Goal: Task Accomplishment & Management: Manage account settings

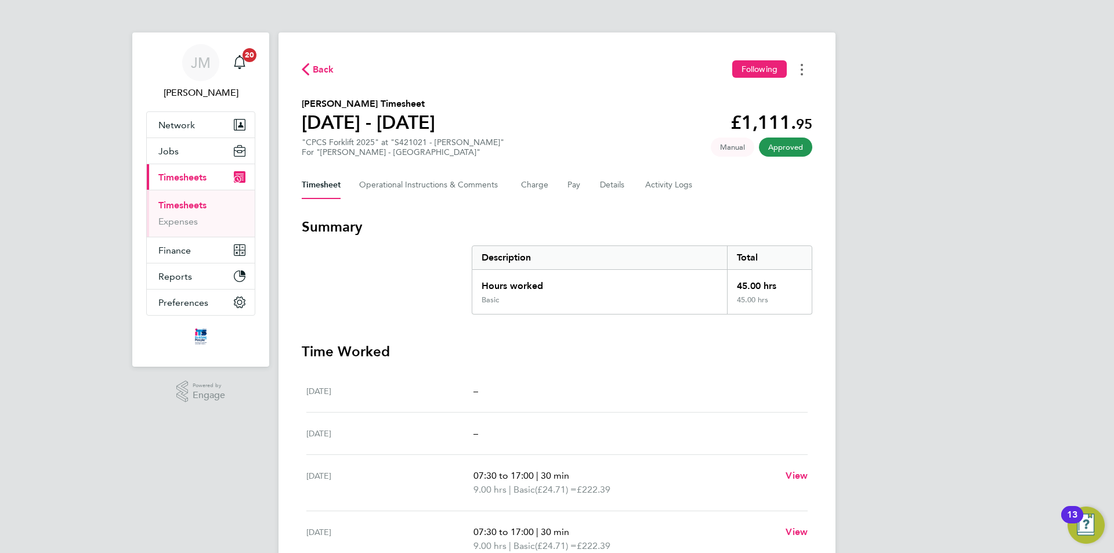
click at [805, 71] on button "Timesheets Menu" at bounding box center [802, 69] width 21 height 18
click at [743, 95] on link "Download timesheet" at bounding box center [742, 95] width 139 height 23
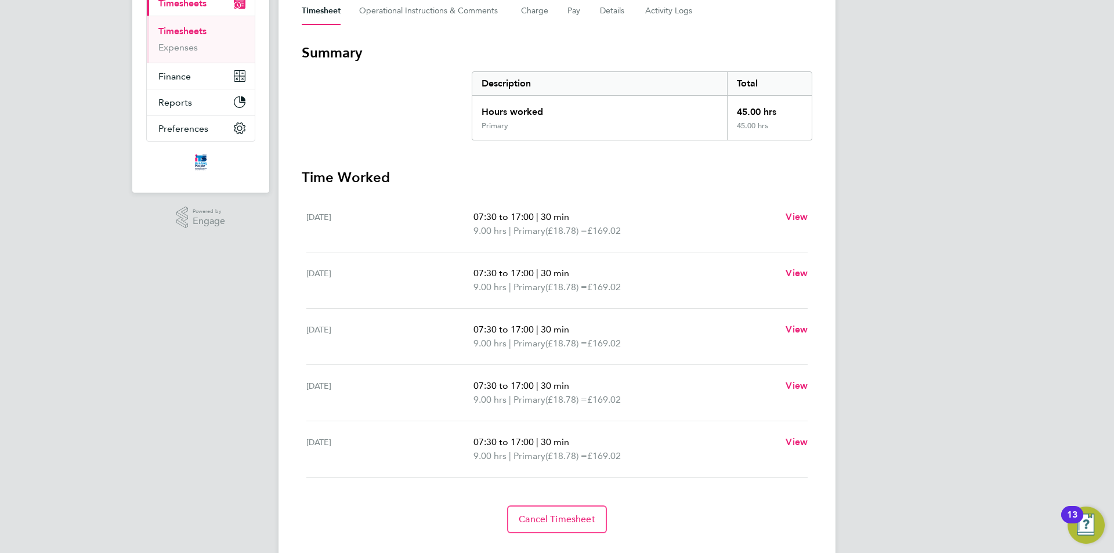
scroll to position [164, 0]
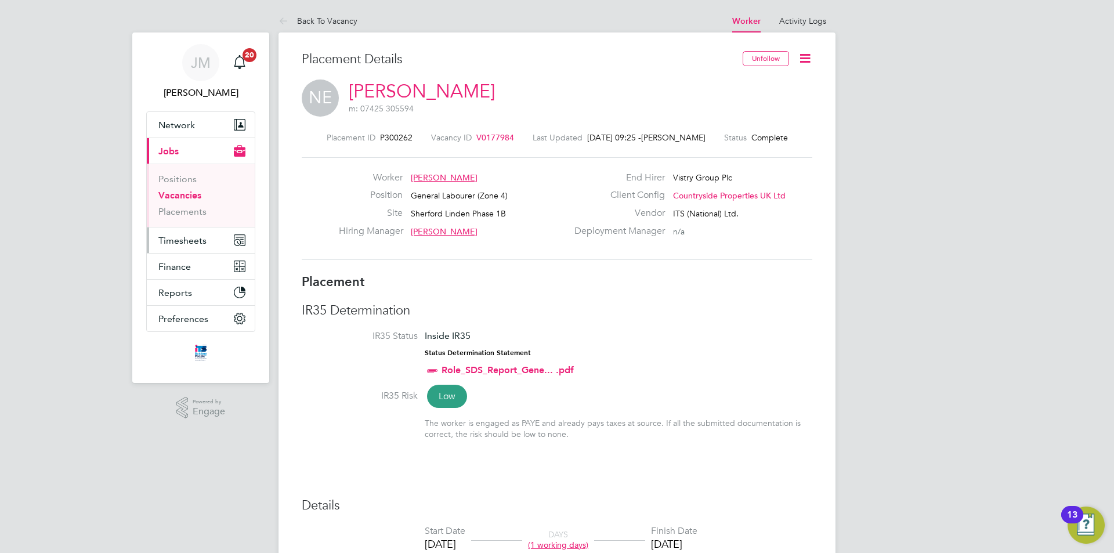
click at [192, 240] on span "Timesheets" at bounding box center [182, 240] width 48 height 11
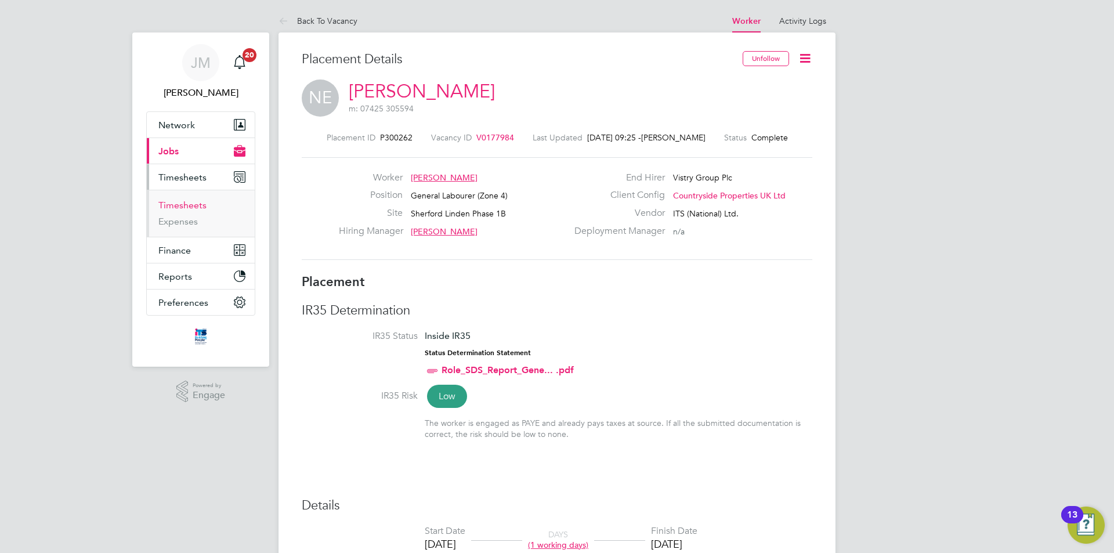
click at [196, 205] on link "Timesheets" at bounding box center [182, 205] width 48 height 11
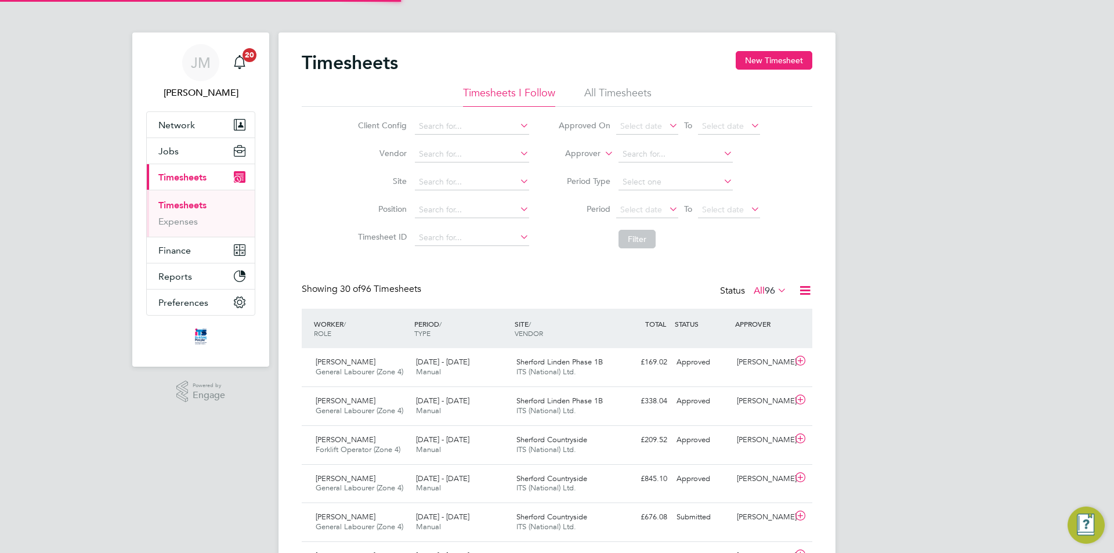
scroll to position [30, 101]
click at [789, 59] on button "New Timesheet" at bounding box center [774, 60] width 77 height 19
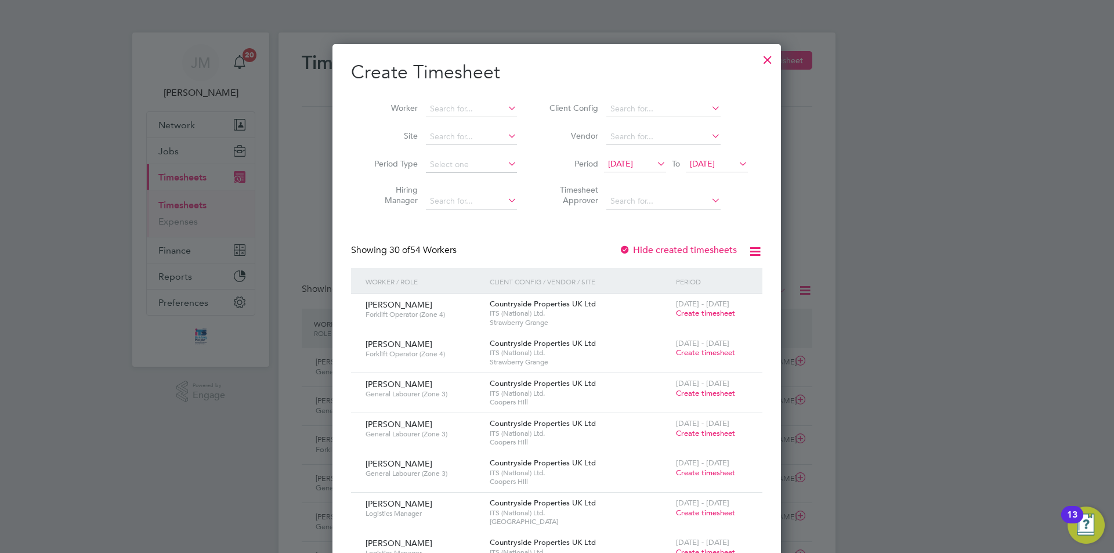
click at [464, 118] on li "Worker" at bounding box center [441, 109] width 181 height 28
click at [479, 108] on input at bounding box center [471, 109] width 91 height 16
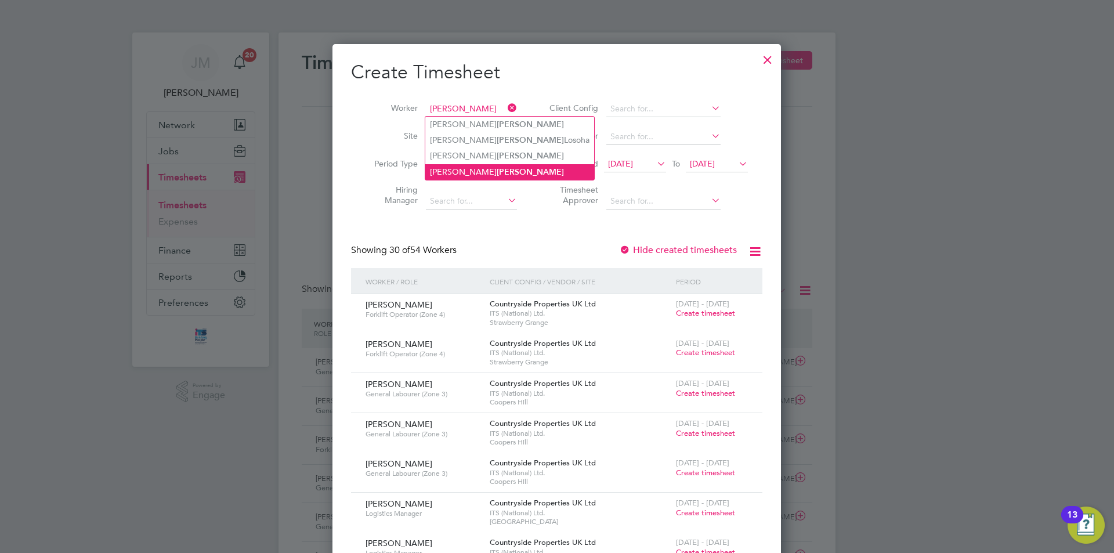
click at [478, 166] on li "Neil Morris" at bounding box center [509, 172] width 169 height 16
type input "Neil Morris"
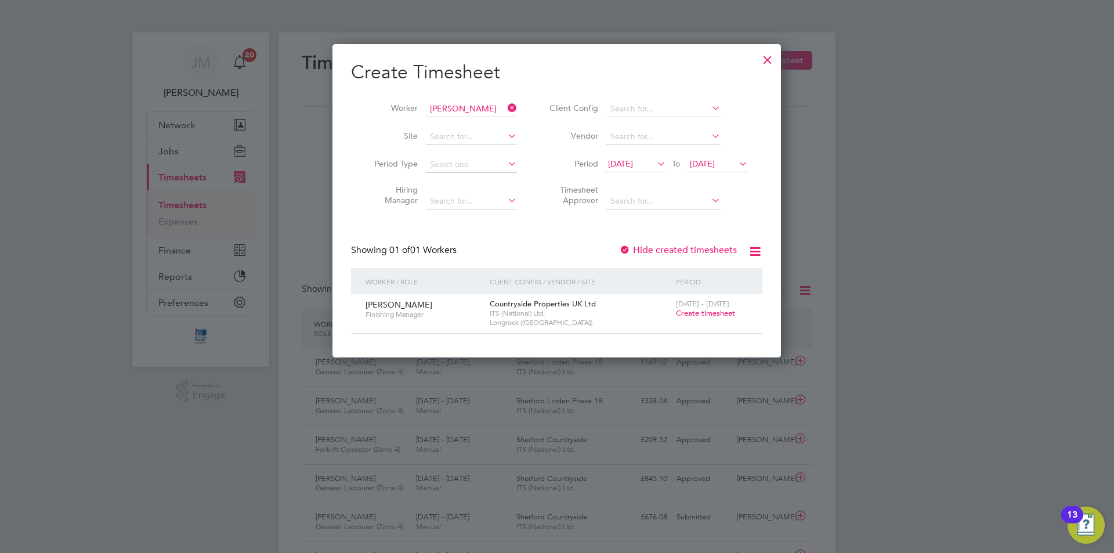
click at [633, 166] on span "28 Jul 2025" at bounding box center [620, 163] width 25 height 10
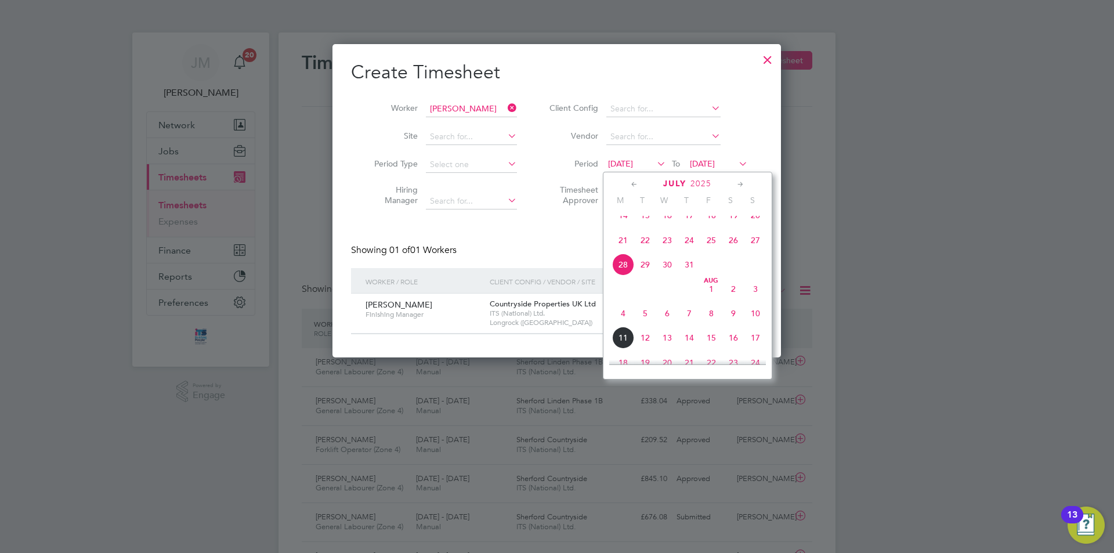
click at [625, 324] on span "4" at bounding box center [623, 313] width 22 height 22
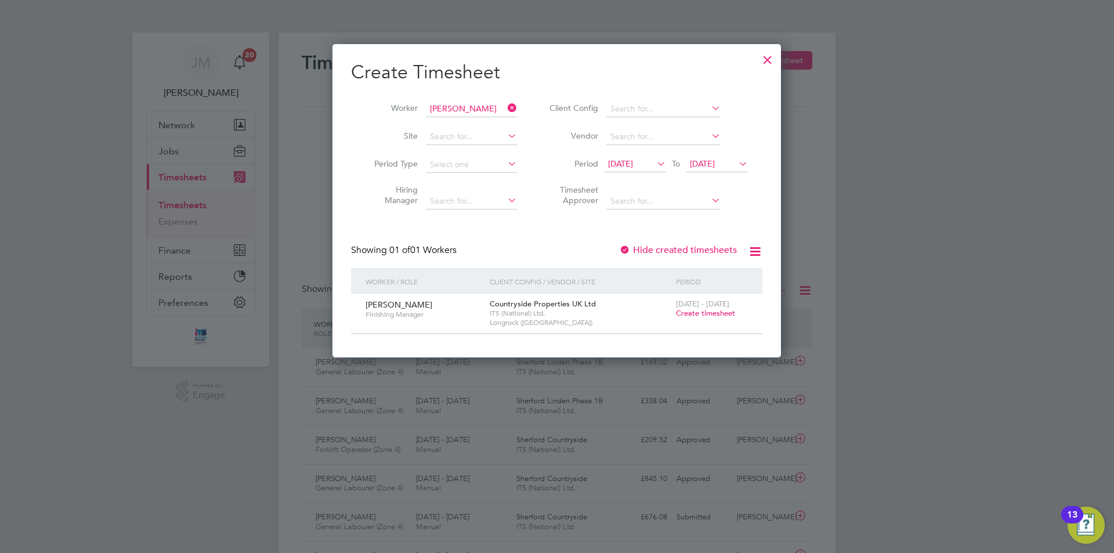
click at [709, 313] on span "Create timesheet" at bounding box center [705, 313] width 59 height 10
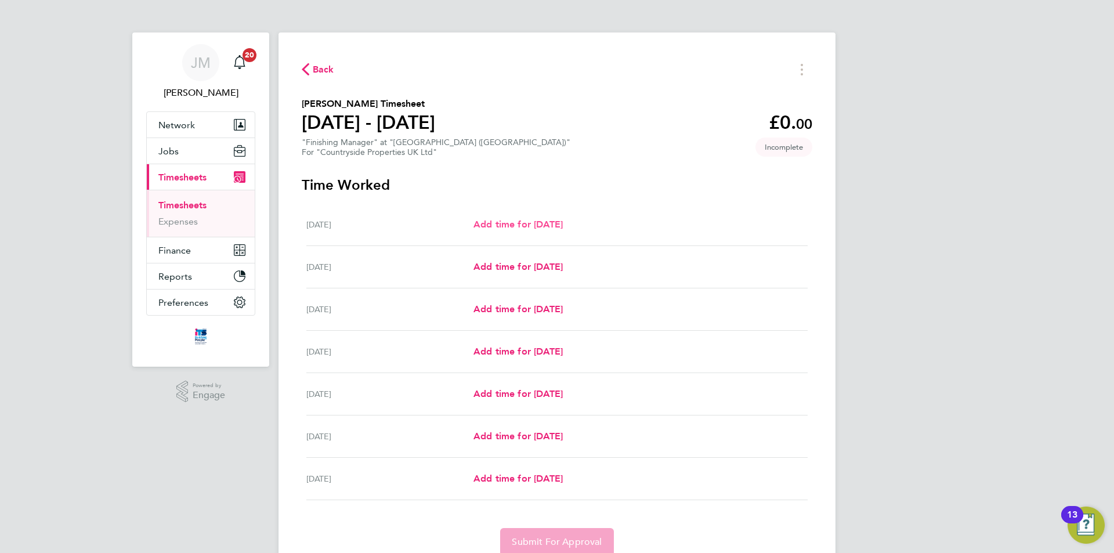
click at [558, 228] on span "Add time for Mon 04 Aug" at bounding box center [518, 224] width 89 height 11
select select "30"
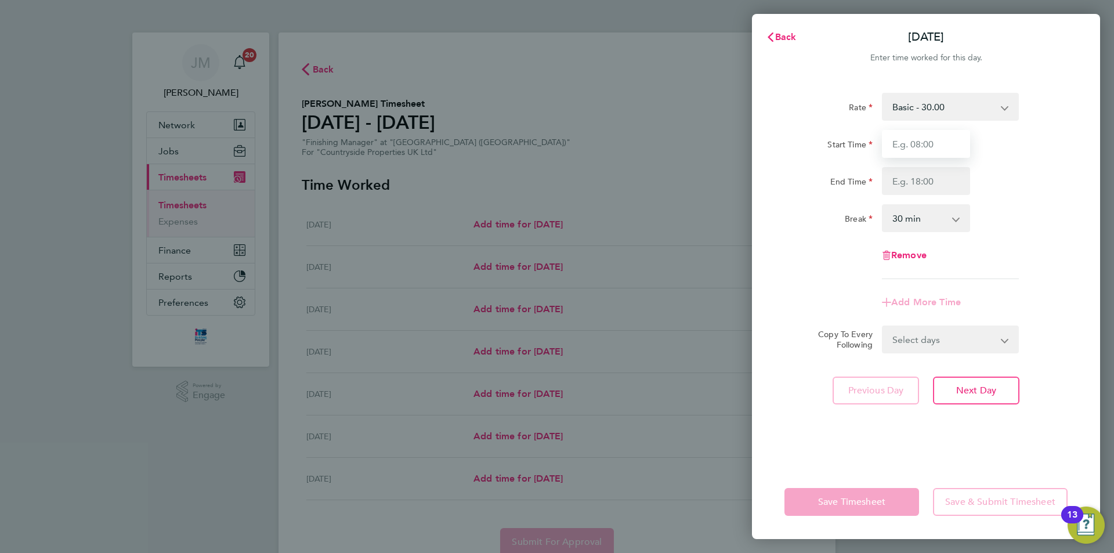
click at [948, 152] on input "Start Time" at bounding box center [926, 144] width 88 height 28
type input "07:30"
click at [947, 184] on input "End Time" at bounding box center [926, 181] width 88 height 28
type input "17:00"
click at [1016, 240] on div "Rate Basic - 30.00 Start Time 07:30 End Time 17:00 Break 0 min 15 min 30 min 45…" at bounding box center [926, 186] width 283 height 186
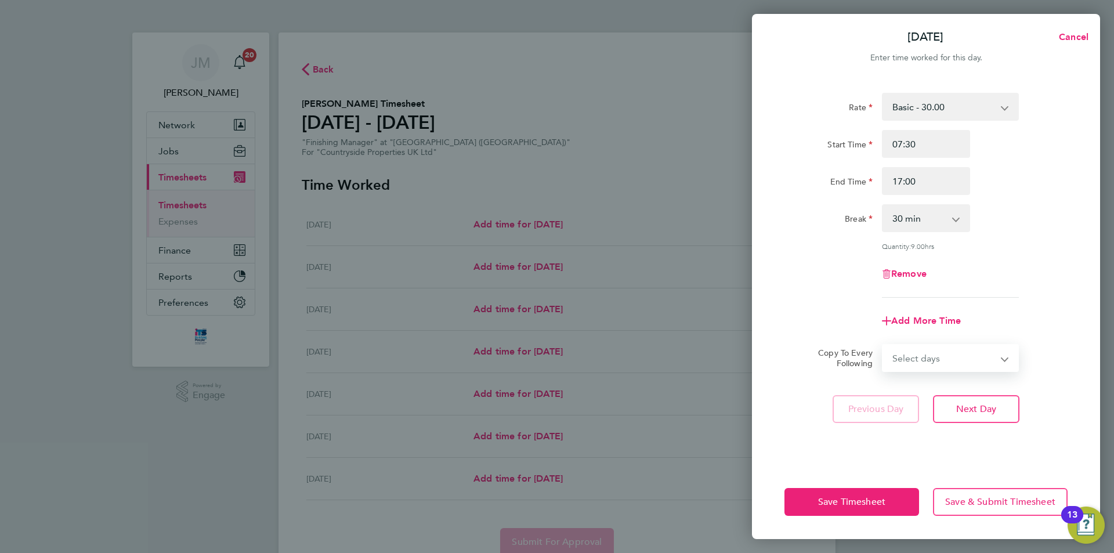
click at [1000, 358] on select "Select days Day Weekday (Mon-Fri) Weekend (Sat-Sun) Tuesday Wednesday Thursday …" at bounding box center [944, 358] width 122 height 26
select select "DAY"
click at [883, 345] on select "Select days Day Weekday (Mon-Fri) Weekend (Sat-Sun) Tuesday Wednesday Thursday …" at bounding box center [944, 358] width 122 height 26
select select "2025-08-10"
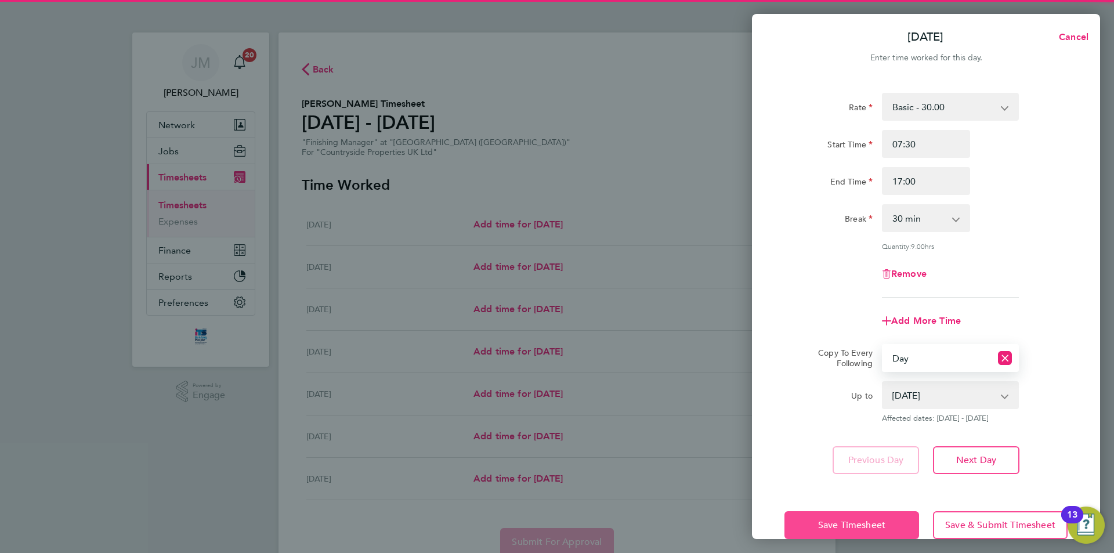
click at [847, 524] on span "Save Timesheet" at bounding box center [851, 525] width 67 height 12
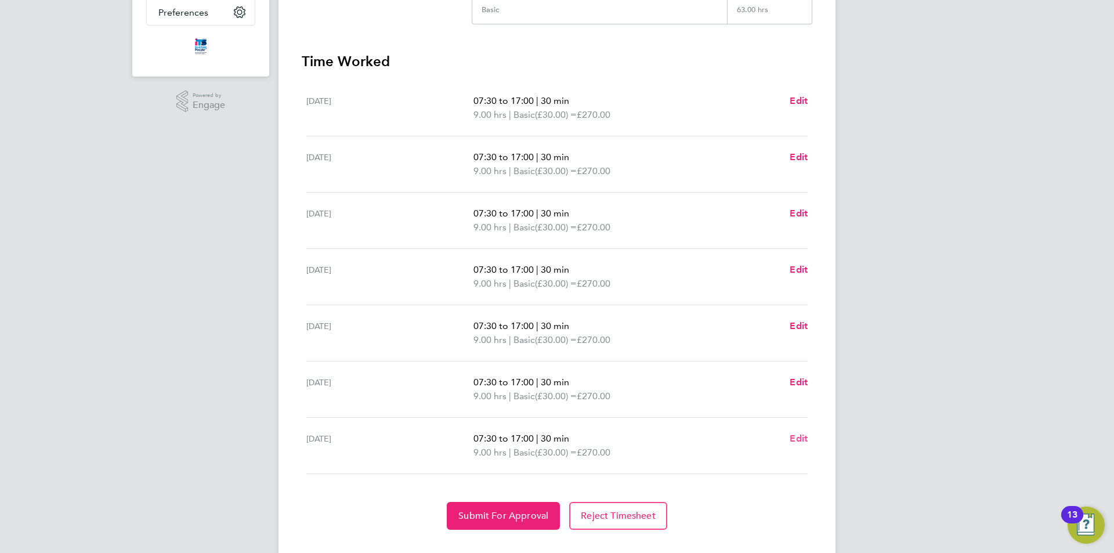
click at [796, 436] on span "Edit" at bounding box center [799, 438] width 18 height 11
select select "30"
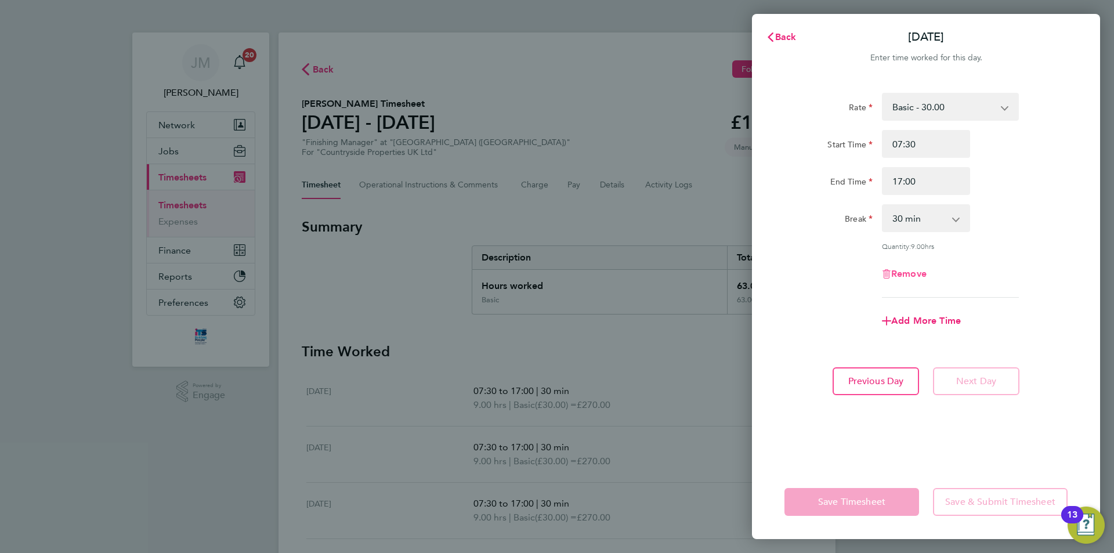
click at [909, 273] on span "Remove" at bounding box center [908, 273] width 35 height 11
select select "null"
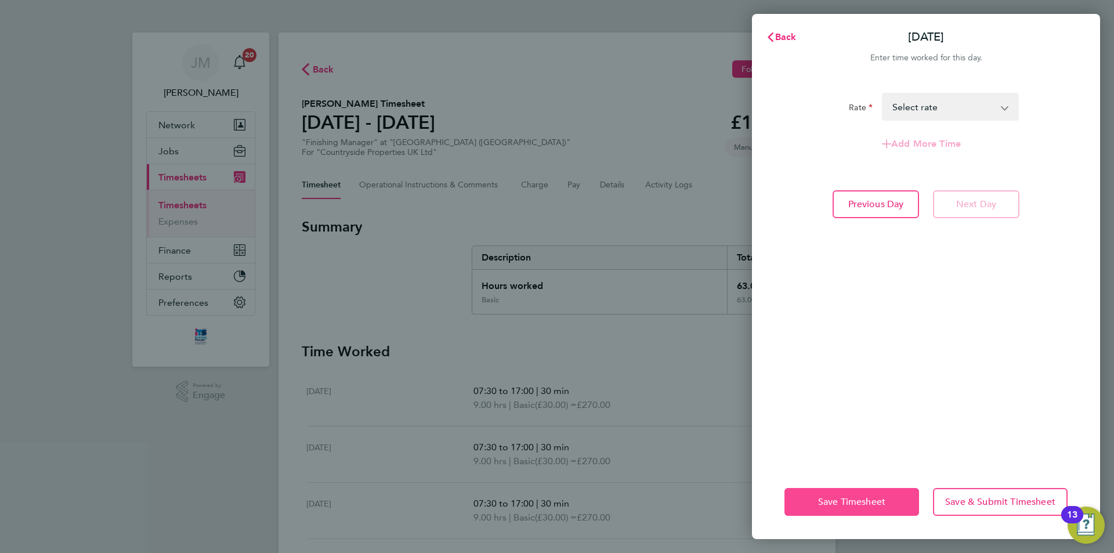
click at [861, 500] on span "Save Timesheet" at bounding box center [851, 502] width 67 height 12
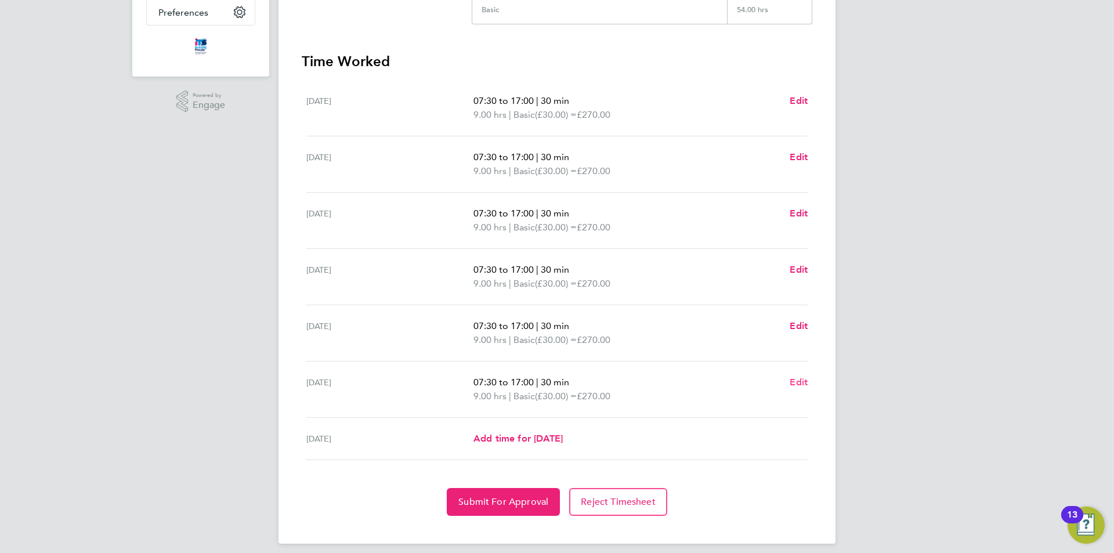
click at [799, 385] on span "Edit" at bounding box center [799, 382] width 18 height 11
select select "30"
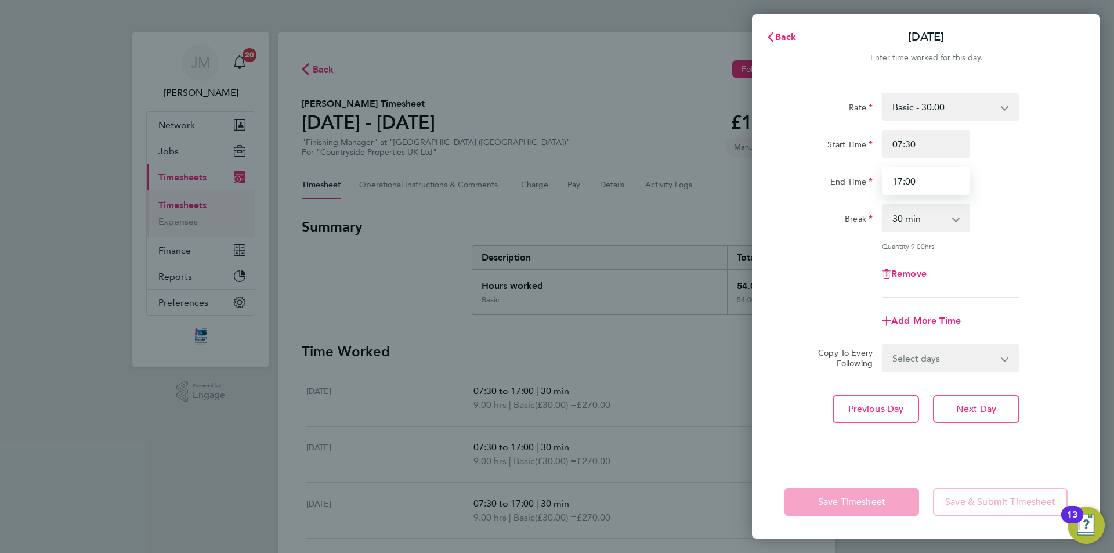
click at [940, 183] on input "17:00" at bounding box center [926, 181] width 88 height 28
drag, startPoint x: 940, startPoint y: 183, endPoint x: 868, endPoint y: 182, distance: 71.4
click at [868, 182] on div "End Time 17:00" at bounding box center [926, 181] width 293 height 28
click at [1041, 211] on div "Break 0 min 15 min 30 min 45 min 60 min 75 min 90 min" at bounding box center [926, 218] width 293 height 28
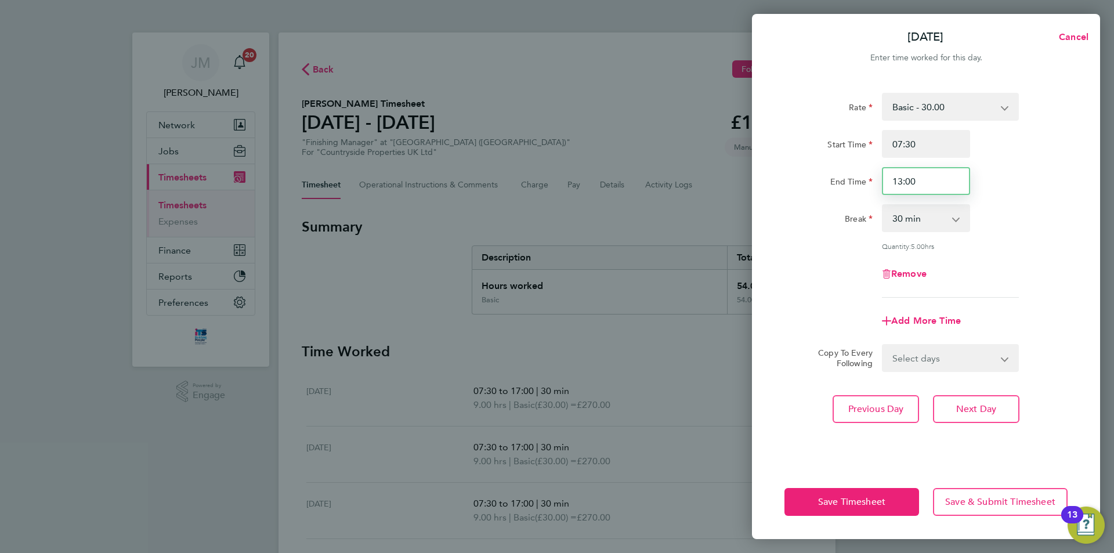
drag, startPoint x: 935, startPoint y: 181, endPoint x: 805, endPoint y: 189, distance: 130.3
click at [806, 189] on div "End Time 13:00" at bounding box center [926, 181] width 293 height 28
type input "14:00"
click at [1024, 211] on div "Break 0 min 15 min 30 min 45 min 60 min 75 min 90 min" at bounding box center [926, 218] width 293 height 28
click at [881, 503] on span "Save Timesheet" at bounding box center [851, 502] width 67 height 12
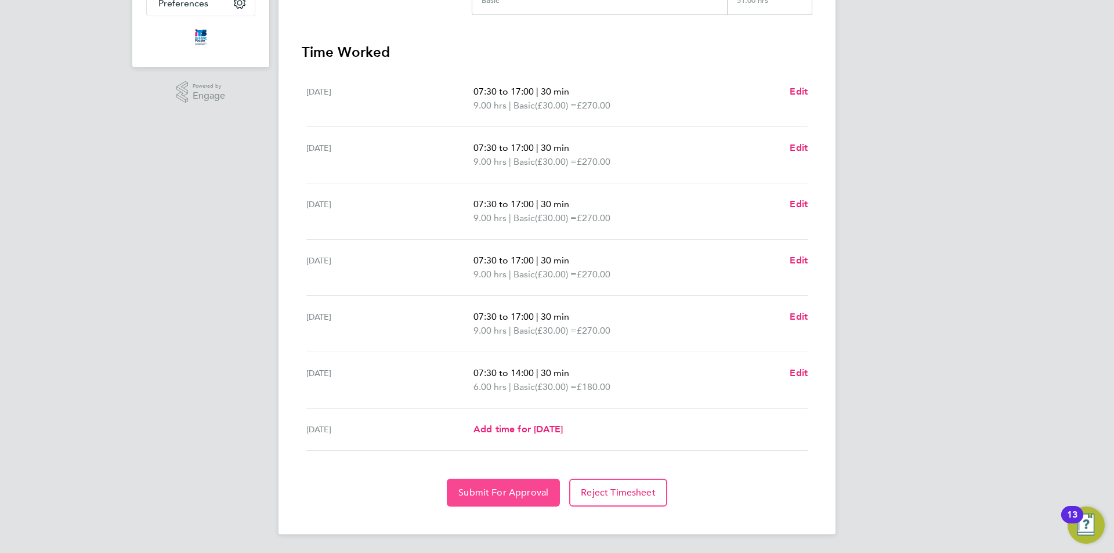
click at [501, 488] on span "Submit For Approval" at bounding box center [504, 493] width 90 height 12
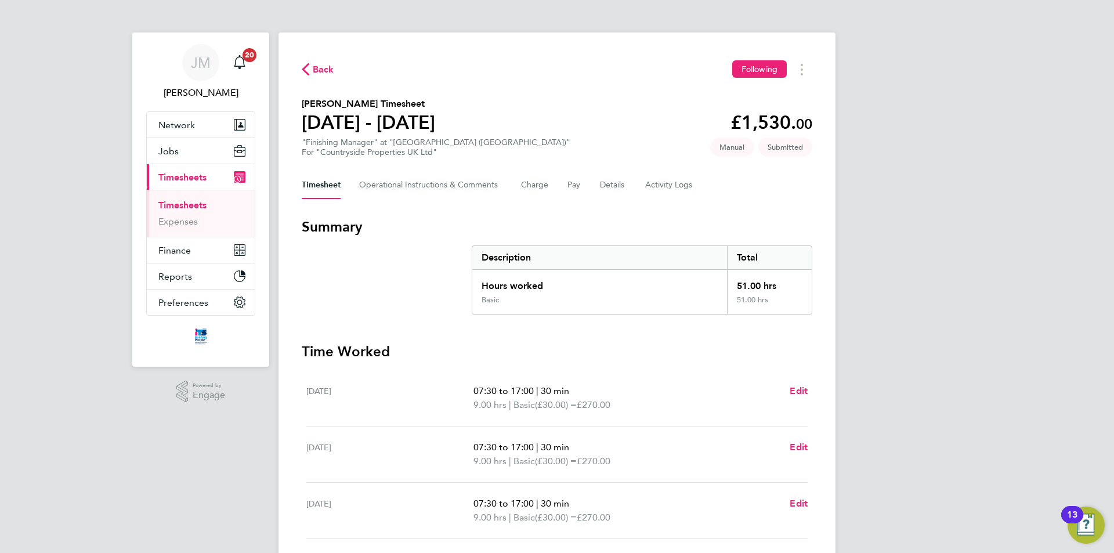
click at [202, 205] on link "Timesheets" at bounding box center [182, 205] width 48 height 11
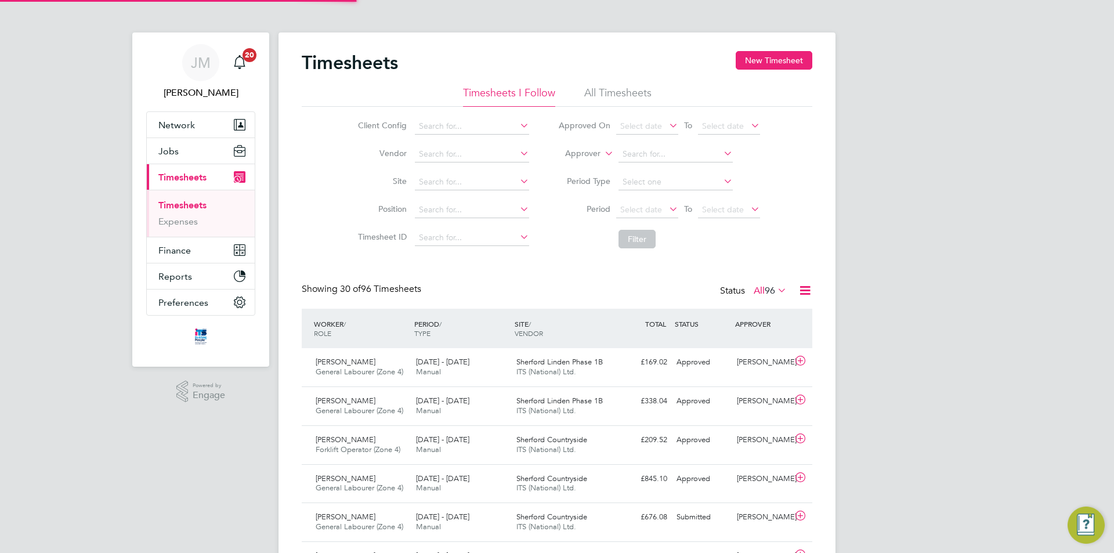
scroll to position [30, 101]
click at [781, 62] on button "New Timesheet" at bounding box center [774, 60] width 77 height 19
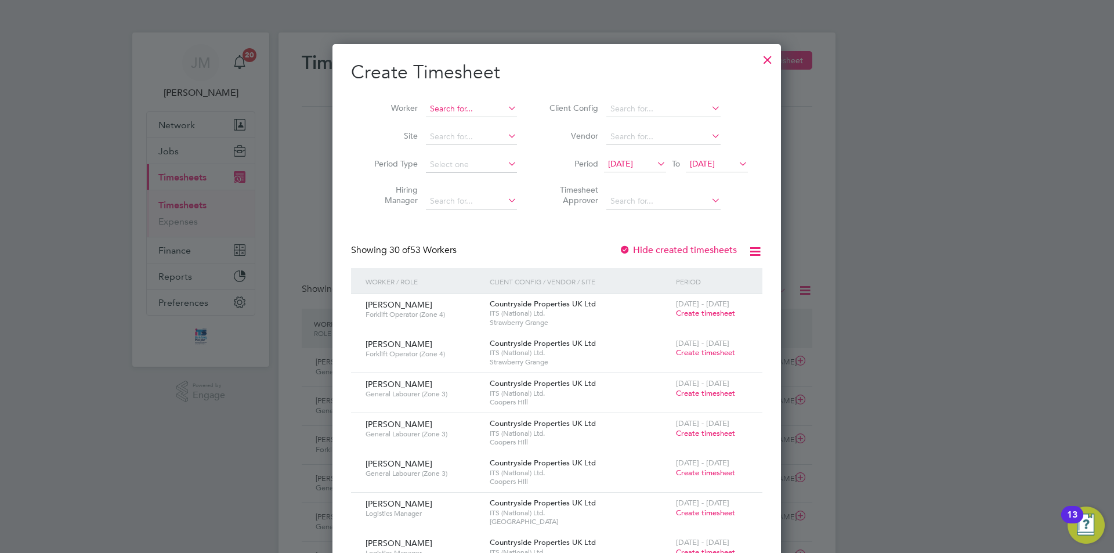
click at [461, 110] on input at bounding box center [471, 109] width 91 height 16
type input "mort"
click at [506, 108] on icon at bounding box center [506, 108] width 0 height 16
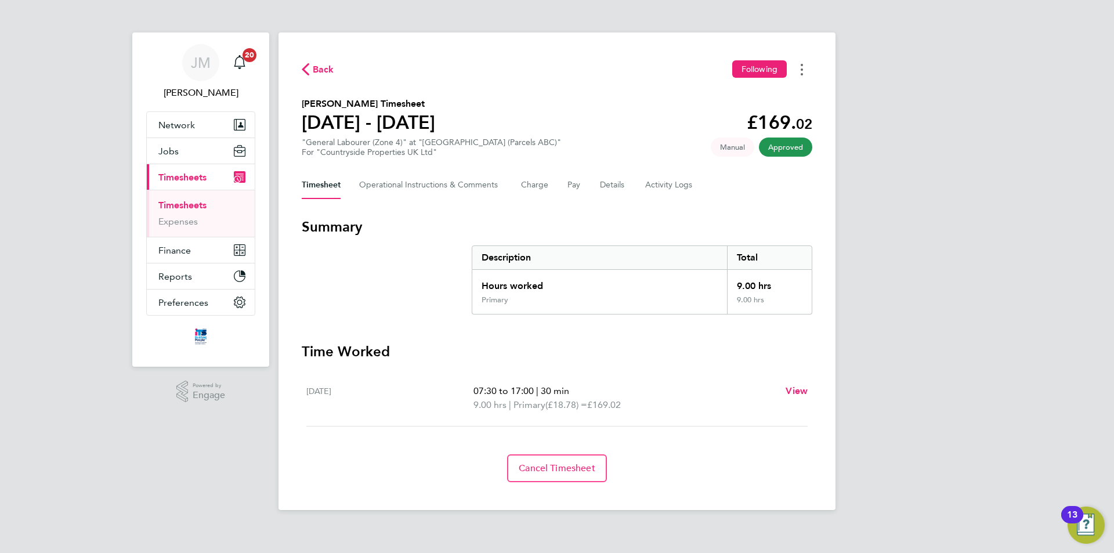
click at [802, 71] on icon "Timesheets Menu" at bounding box center [802, 70] width 2 height 12
click at [735, 96] on link "Download timesheet" at bounding box center [742, 95] width 139 height 23
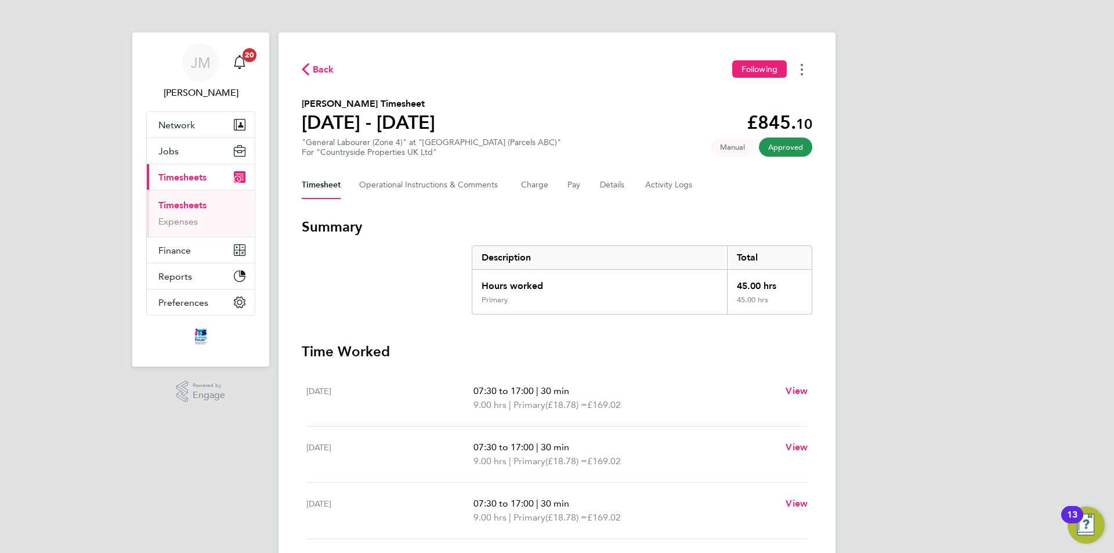
click at [803, 75] on button "Timesheets Menu" at bounding box center [802, 69] width 21 height 18
click at [780, 99] on link "Download timesheet" at bounding box center [742, 95] width 139 height 23
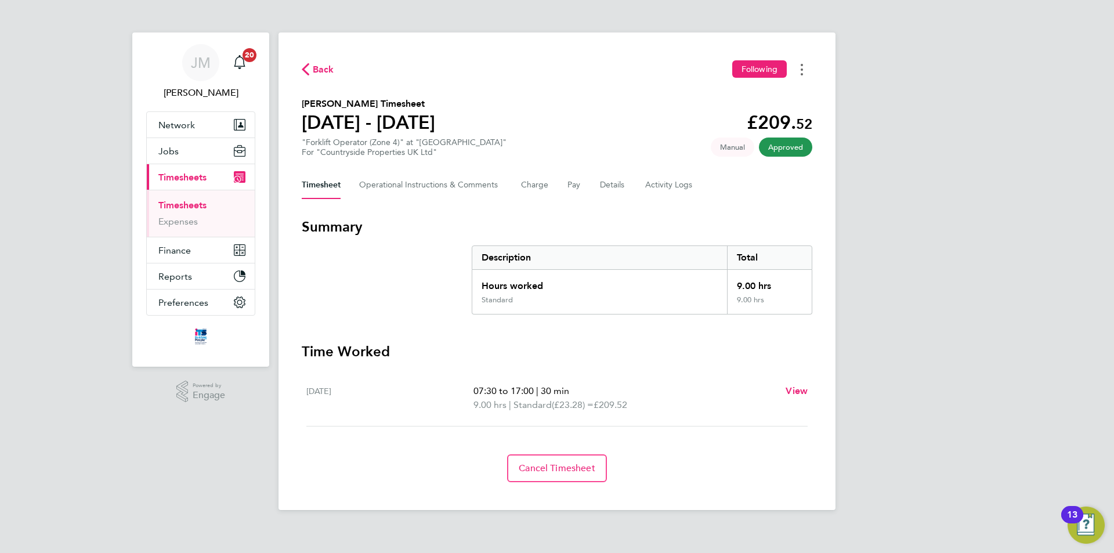
click at [804, 73] on button "Timesheets Menu" at bounding box center [802, 69] width 21 height 18
click at [752, 99] on link "Download timesheet" at bounding box center [742, 95] width 139 height 23
click at [1042, 78] on div "JM Joe Melmoth Notifications 20 Applications: Network Team Members Businesses S…" at bounding box center [557, 264] width 1114 height 529
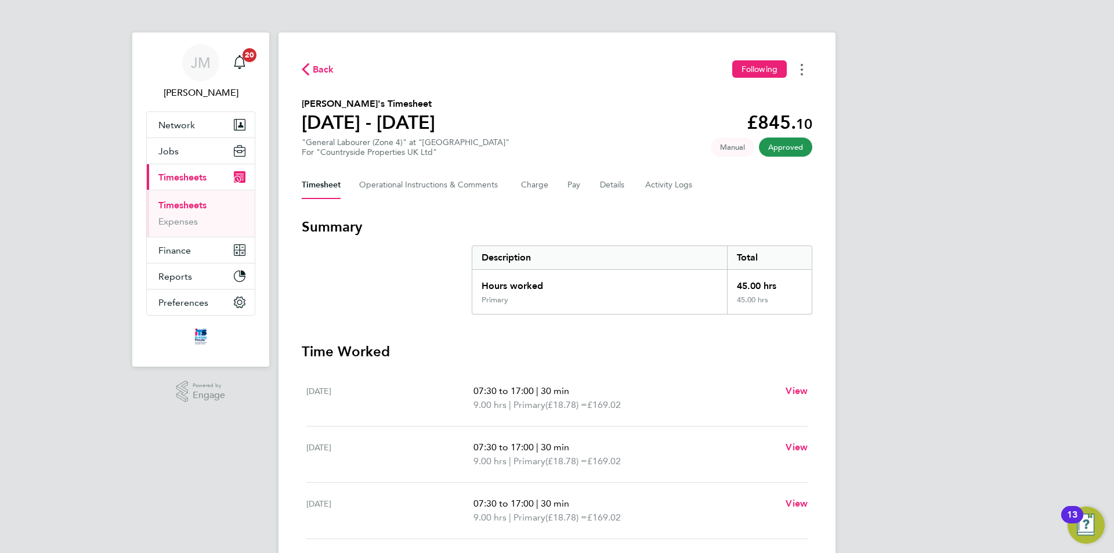
click at [802, 71] on icon "Timesheets Menu" at bounding box center [802, 70] width 2 height 12
click at [730, 95] on link "Download timesheet" at bounding box center [742, 95] width 139 height 23
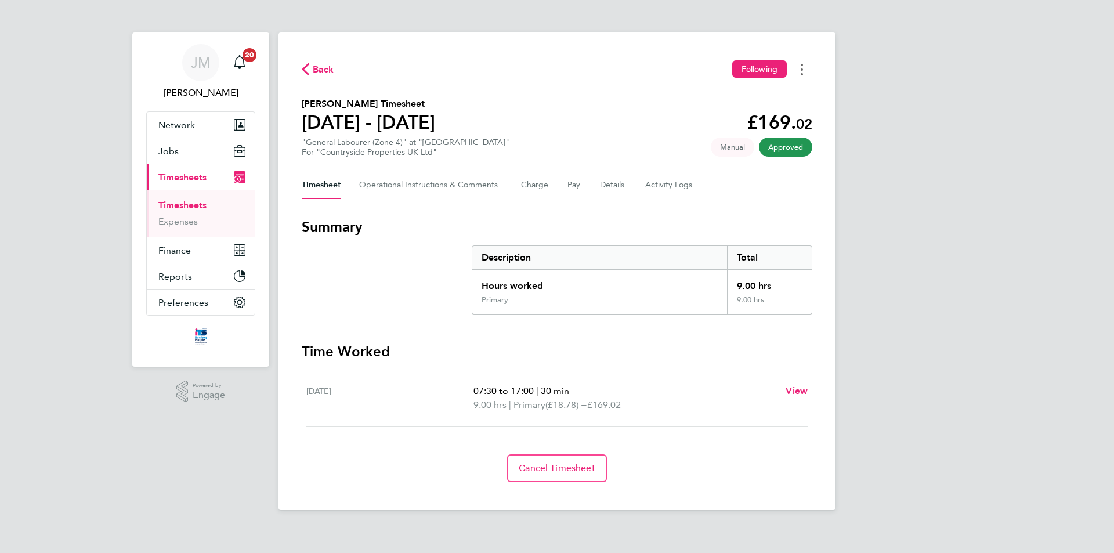
click at [808, 70] on button "Timesheets Menu" at bounding box center [802, 69] width 21 height 18
click at [751, 93] on link "Download timesheet" at bounding box center [742, 95] width 139 height 23
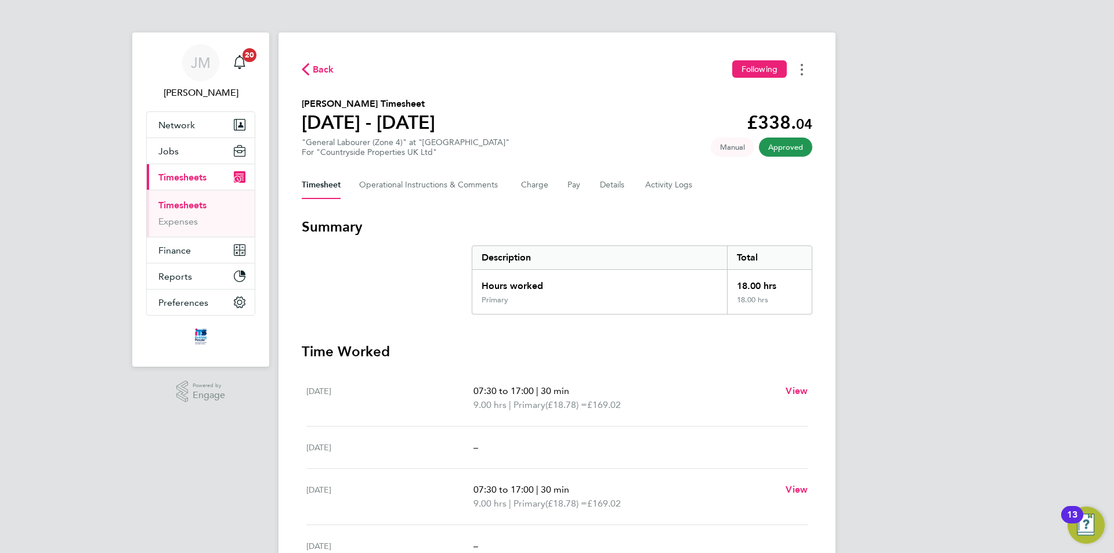
click at [803, 71] on icon "Timesheets Menu" at bounding box center [802, 70] width 2 height 12
click at [747, 89] on link "Download timesheet" at bounding box center [742, 95] width 139 height 23
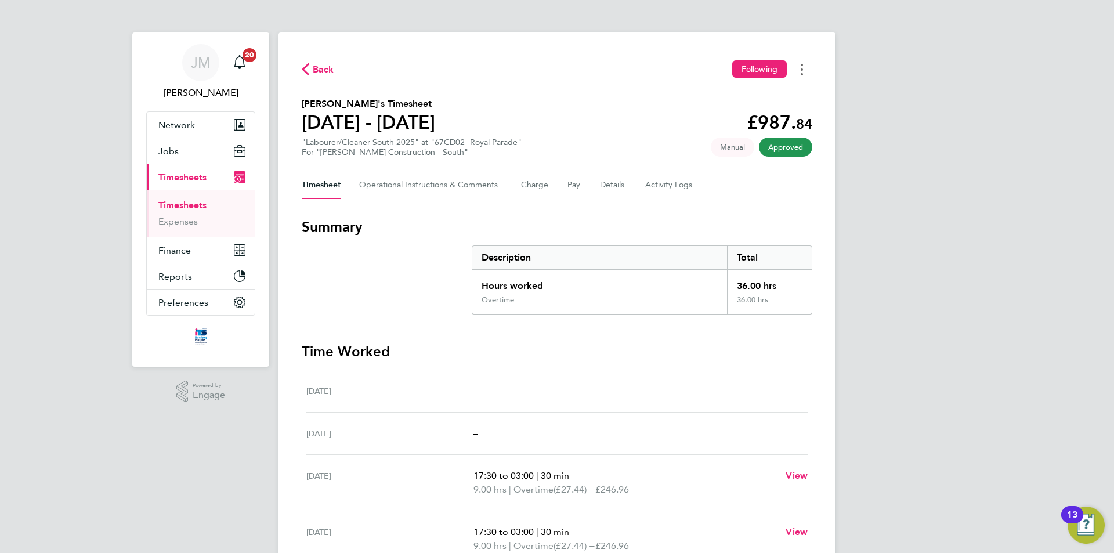
click at [800, 73] on button "Timesheets Menu" at bounding box center [802, 69] width 21 height 18
click at [785, 96] on link "Download timesheet" at bounding box center [742, 95] width 139 height 23
